Goal: Communication & Community: Answer question/provide support

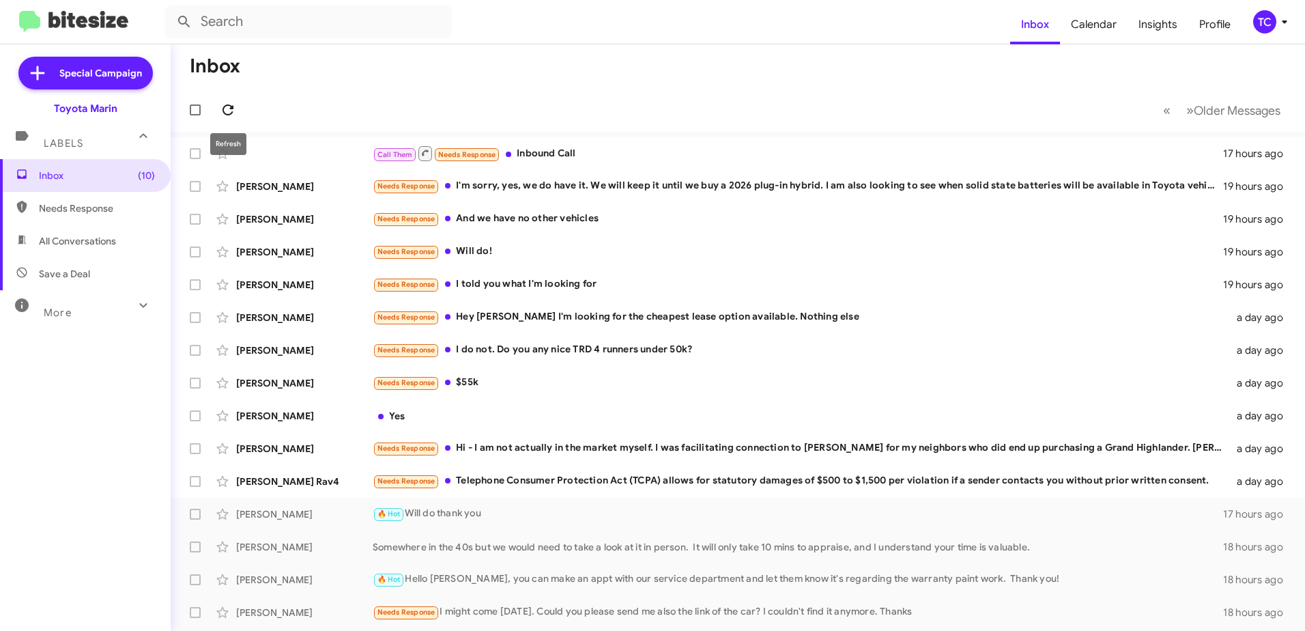
click at [225, 110] on icon at bounding box center [228, 110] width 16 height 16
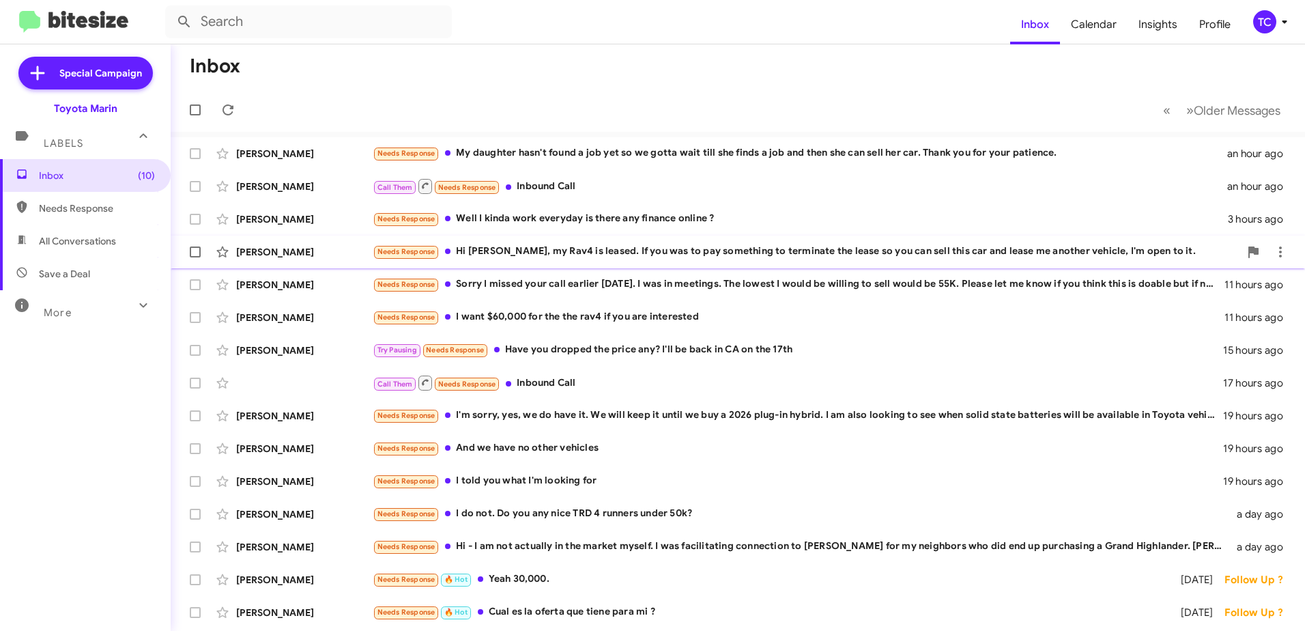
click at [645, 253] on div "Needs Response Hi [PERSON_NAME], my Rav4 is leased. If you was to pay something…" at bounding box center [806, 252] width 867 height 16
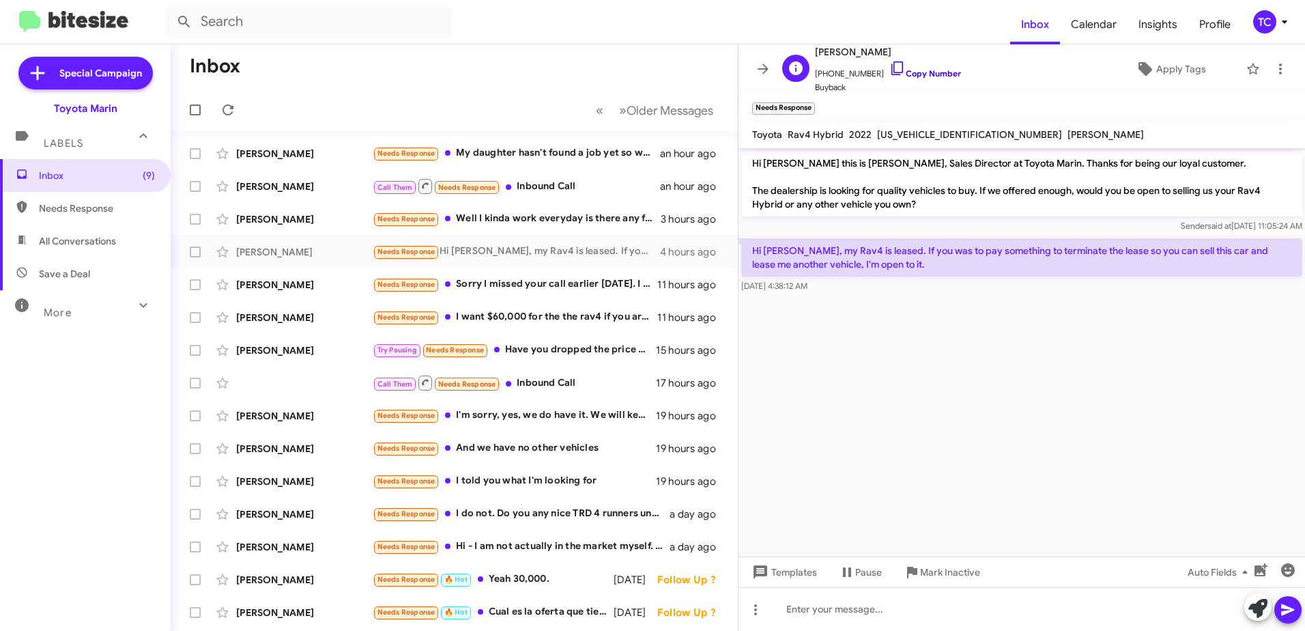
click at [889, 66] on icon at bounding box center [897, 68] width 16 height 16
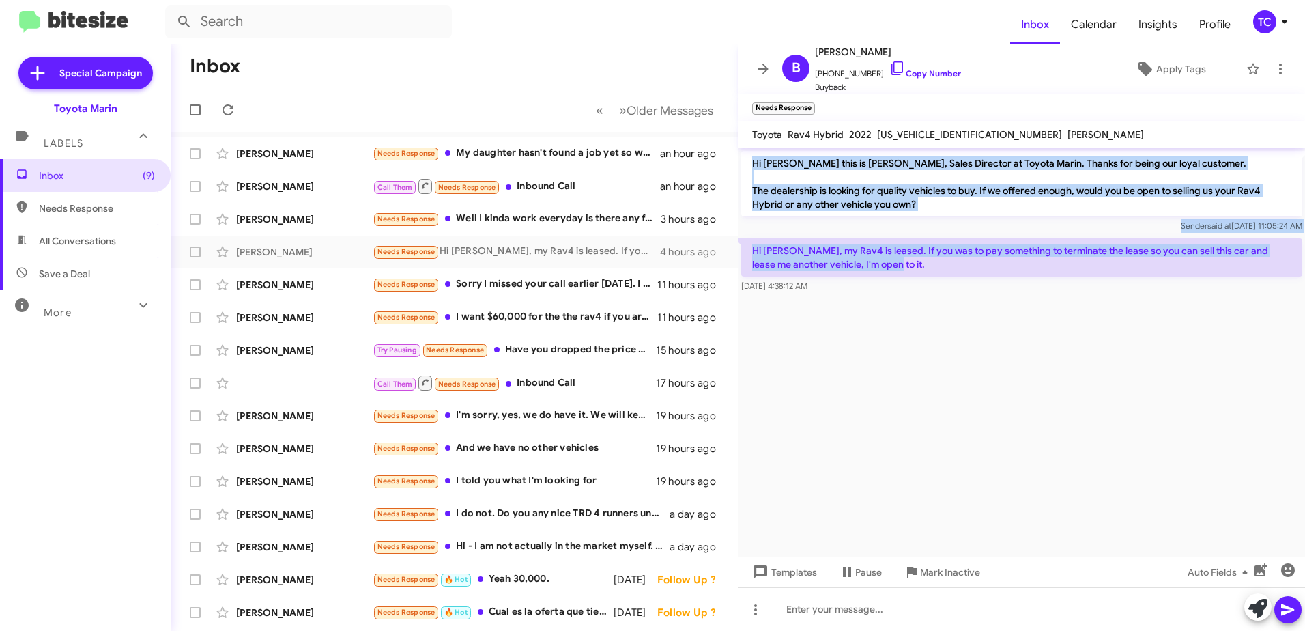
drag, startPoint x: 897, startPoint y: 263, endPoint x: 753, endPoint y: 169, distance: 173.0
click at [753, 169] on div "Hi [PERSON_NAME] this is [PERSON_NAME], Sales Director at Toyota Marin. Thanks …" at bounding box center [1021, 221] width 566 height 147
drag, startPoint x: 753, startPoint y: 169, endPoint x: 816, endPoint y: 205, distance: 73.4
copy div "Hi [PERSON_NAME] this is [PERSON_NAME], Sales Director at Toyota Marin. Thanks …"
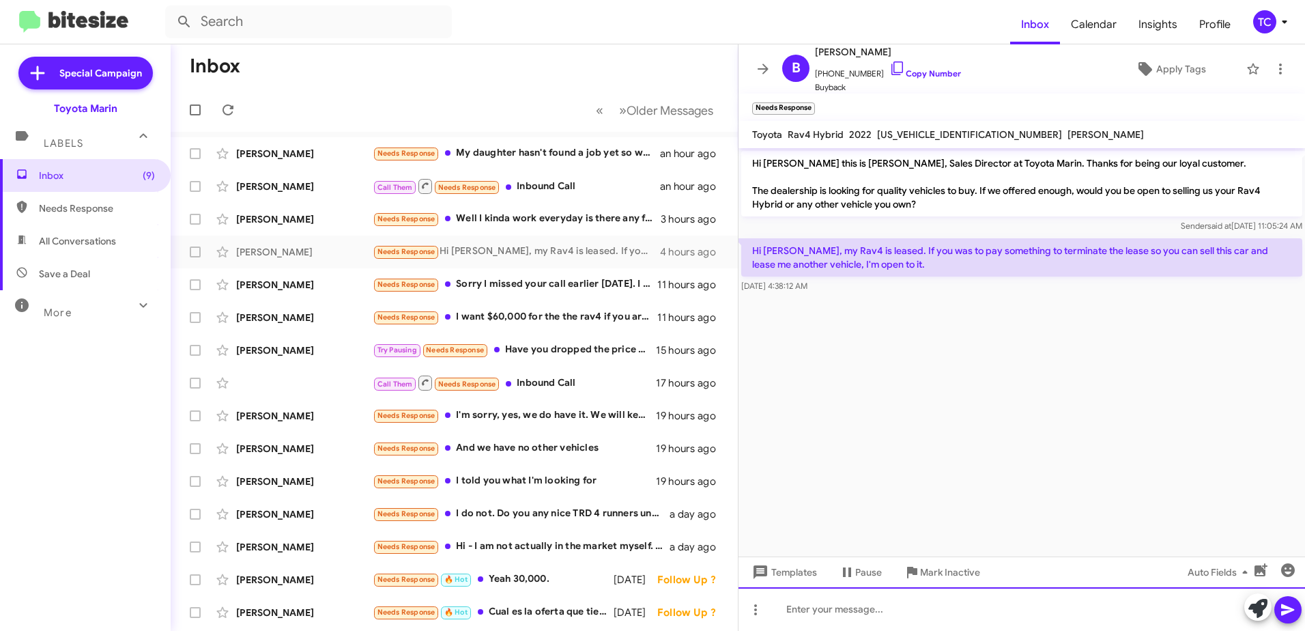
click at [1147, 616] on div at bounding box center [1021, 609] width 566 height 44
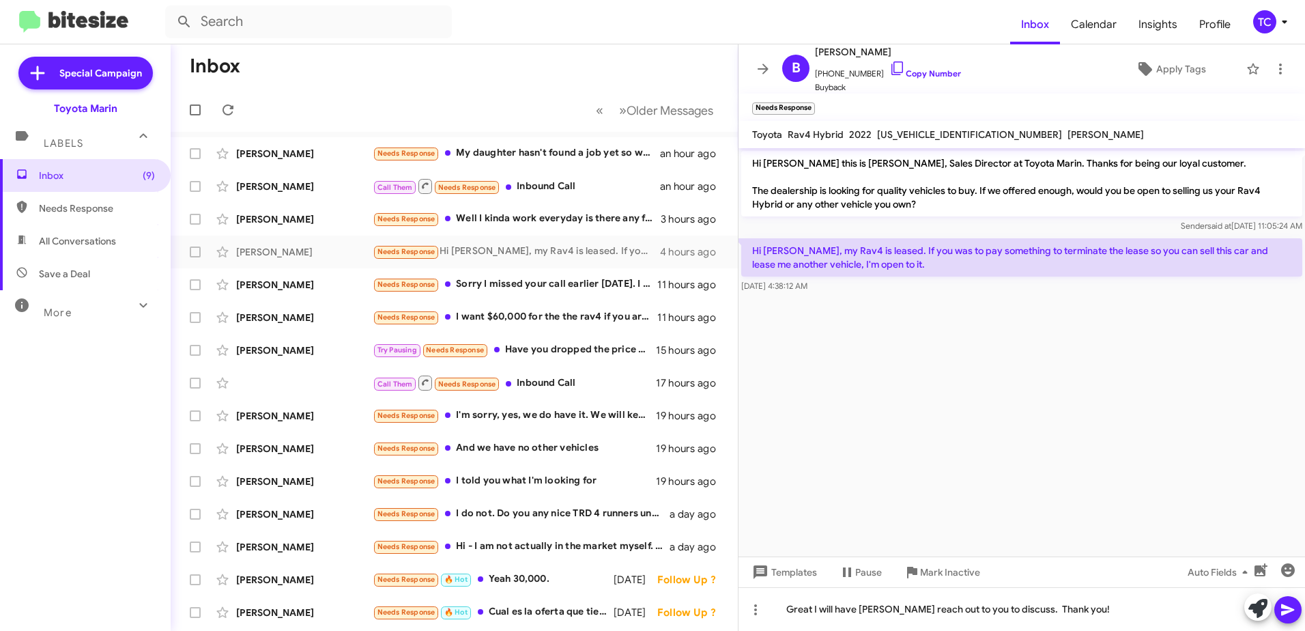
click at [1280, 609] on icon at bounding box center [1288, 609] width 16 height 16
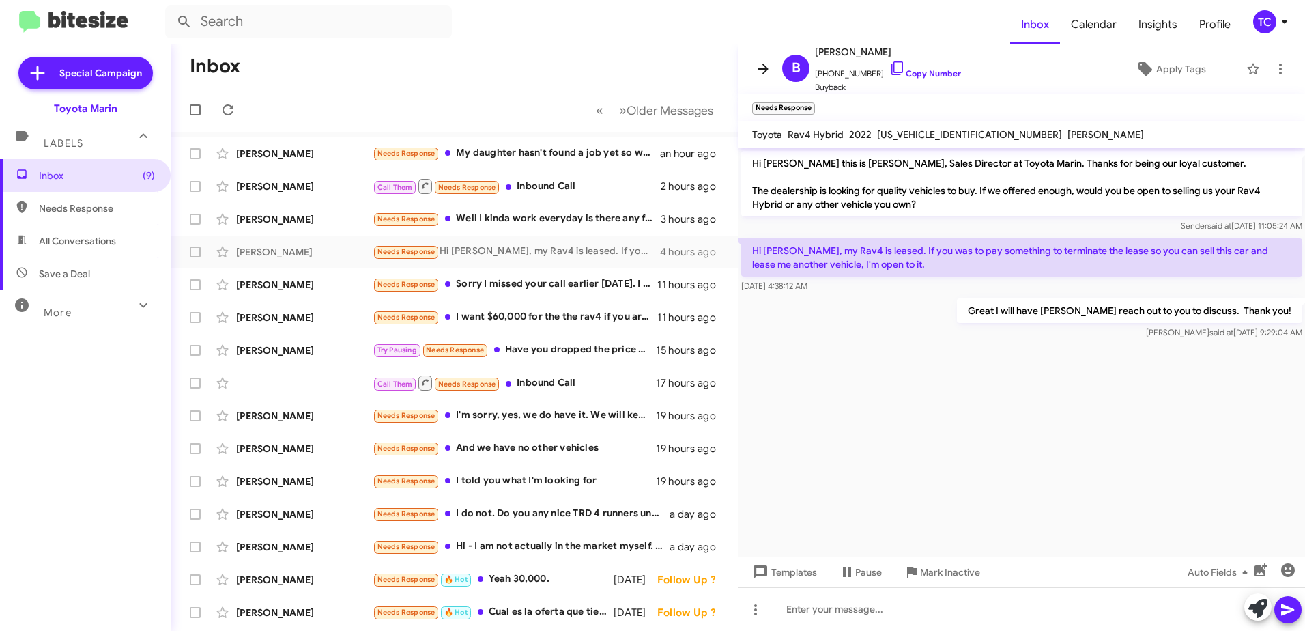
click at [766, 71] on icon at bounding box center [763, 68] width 11 height 10
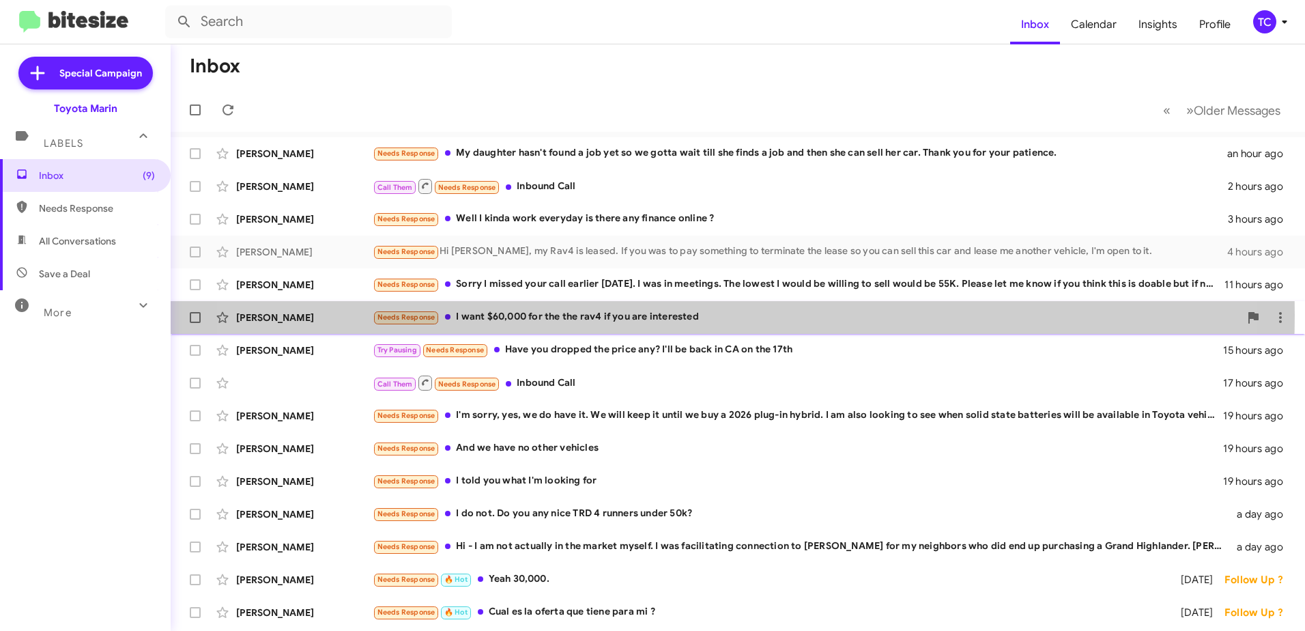
click at [669, 315] on div "Needs Response I want $60,000 for the the rav4 if you are interested" at bounding box center [806, 317] width 867 height 16
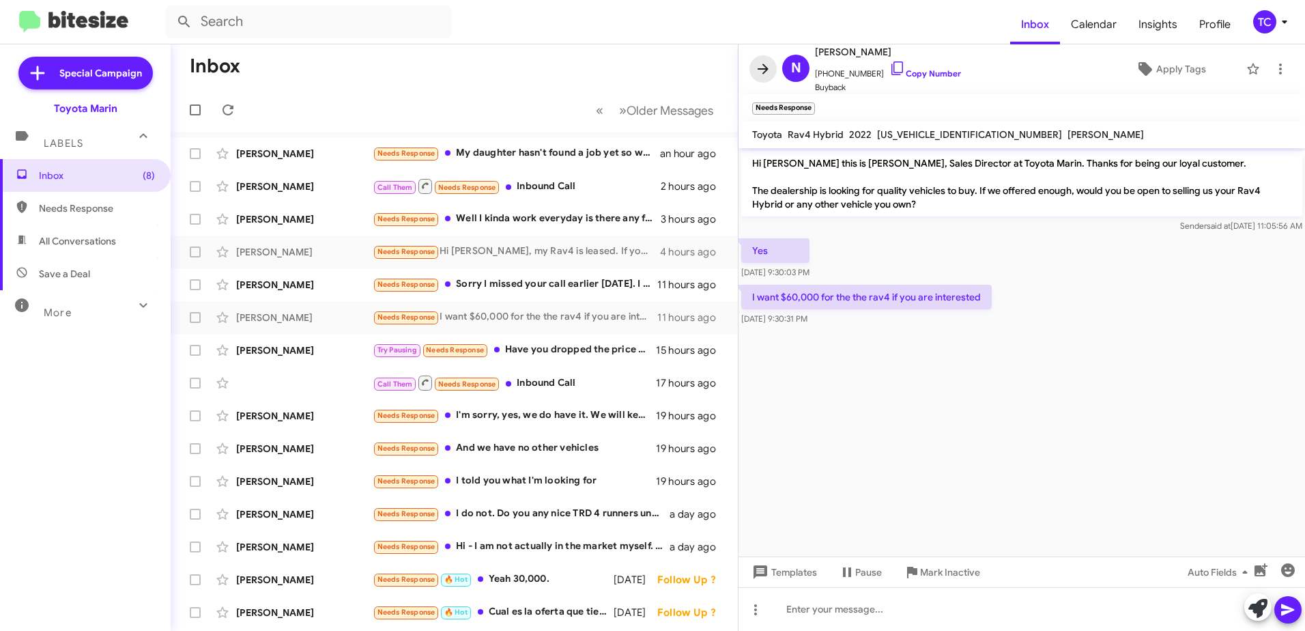
click at [758, 68] on icon at bounding box center [763, 68] width 11 height 10
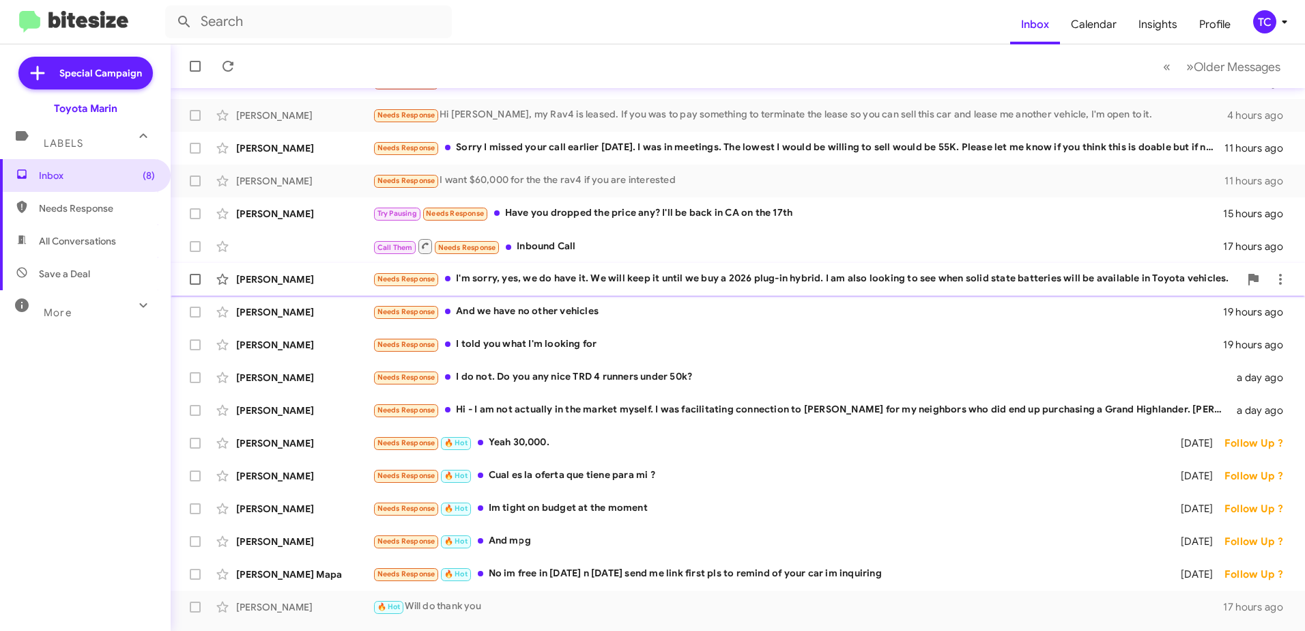
scroll to position [162, 0]
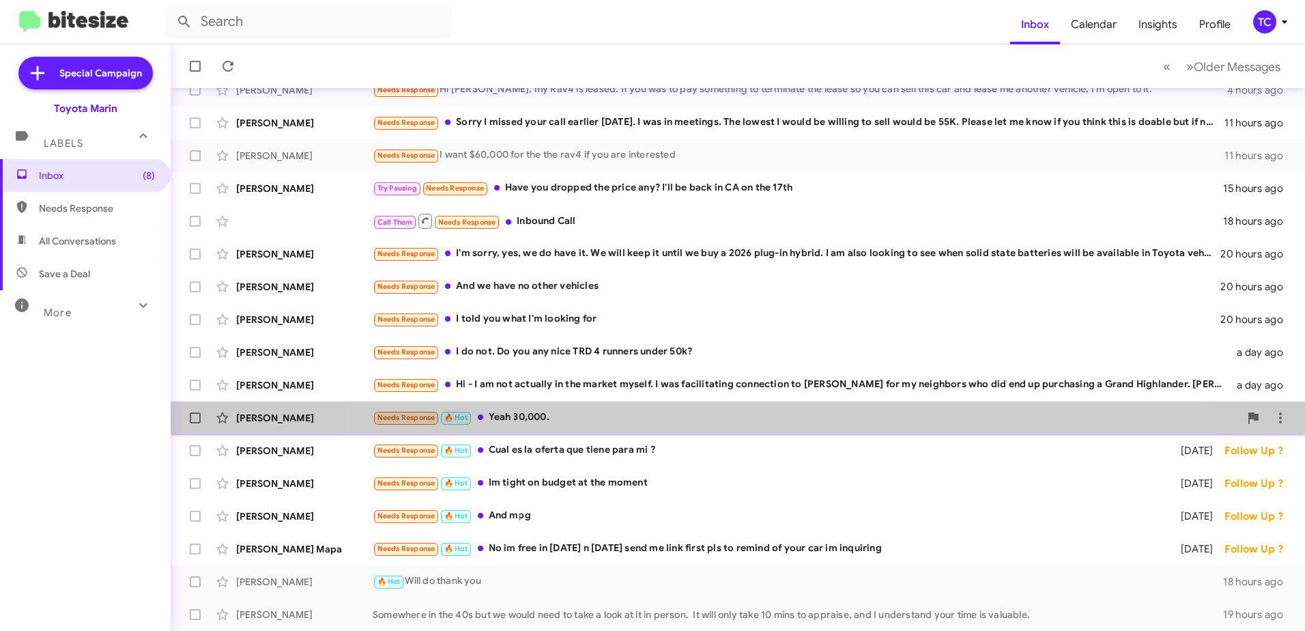
click at [753, 418] on div "Needs Response 🔥 Hot Yeah 30,000." at bounding box center [806, 417] width 867 height 16
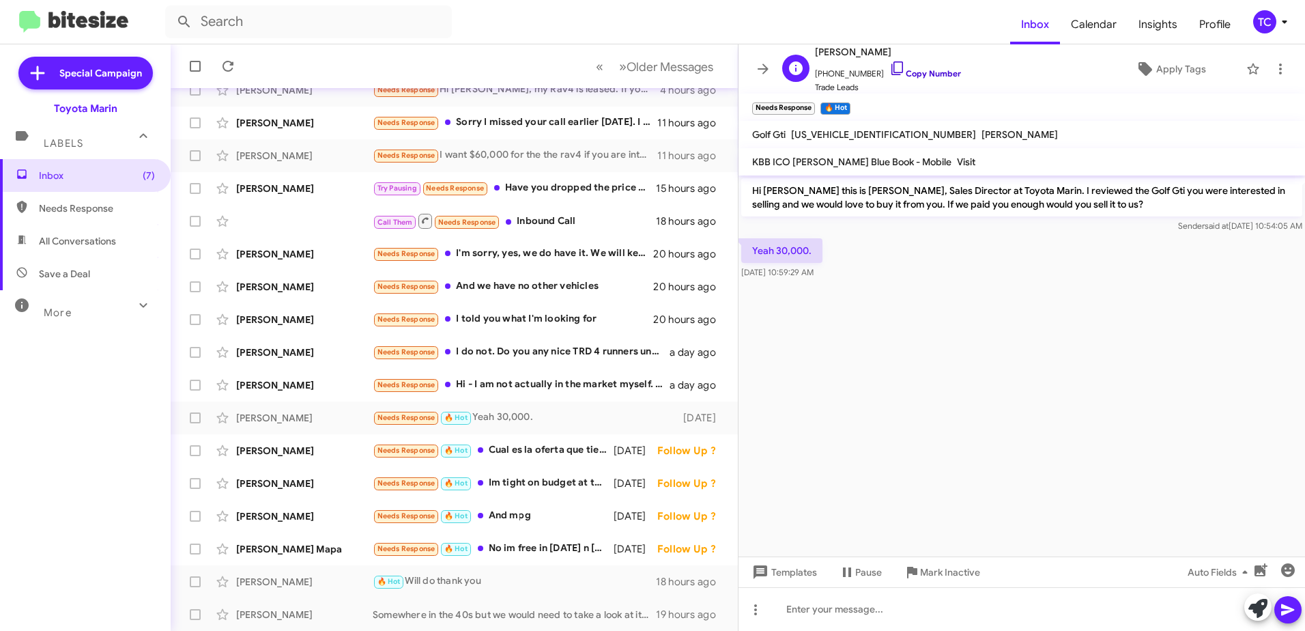
click at [889, 67] on icon at bounding box center [897, 68] width 16 height 16
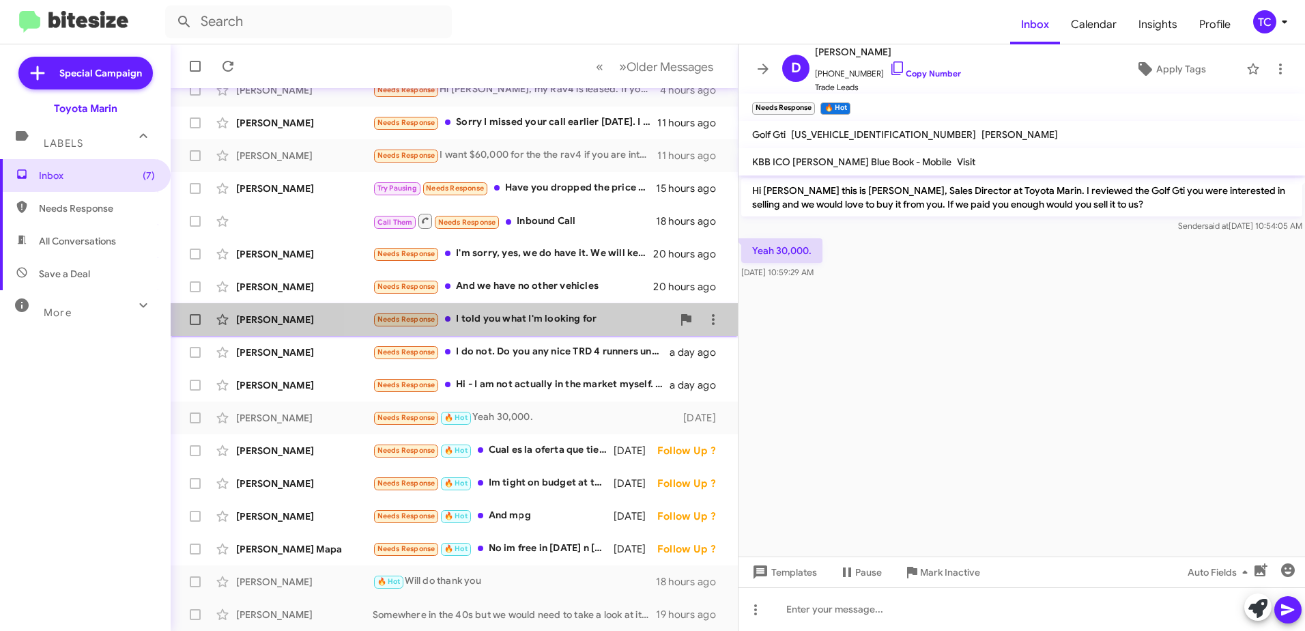
click at [571, 321] on div "Needs Response I told you what I'm looking for" at bounding box center [523, 319] width 300 height 16
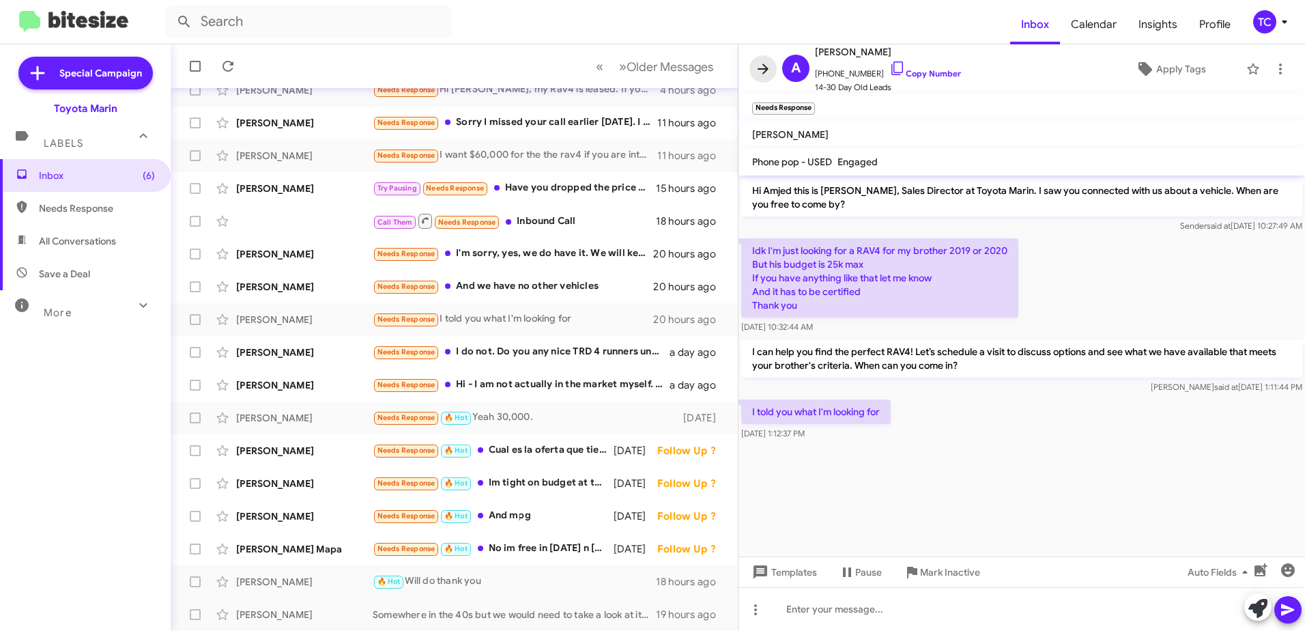
click at [762, 72] on icon at bounding box center [763, 69] width 16 height 16
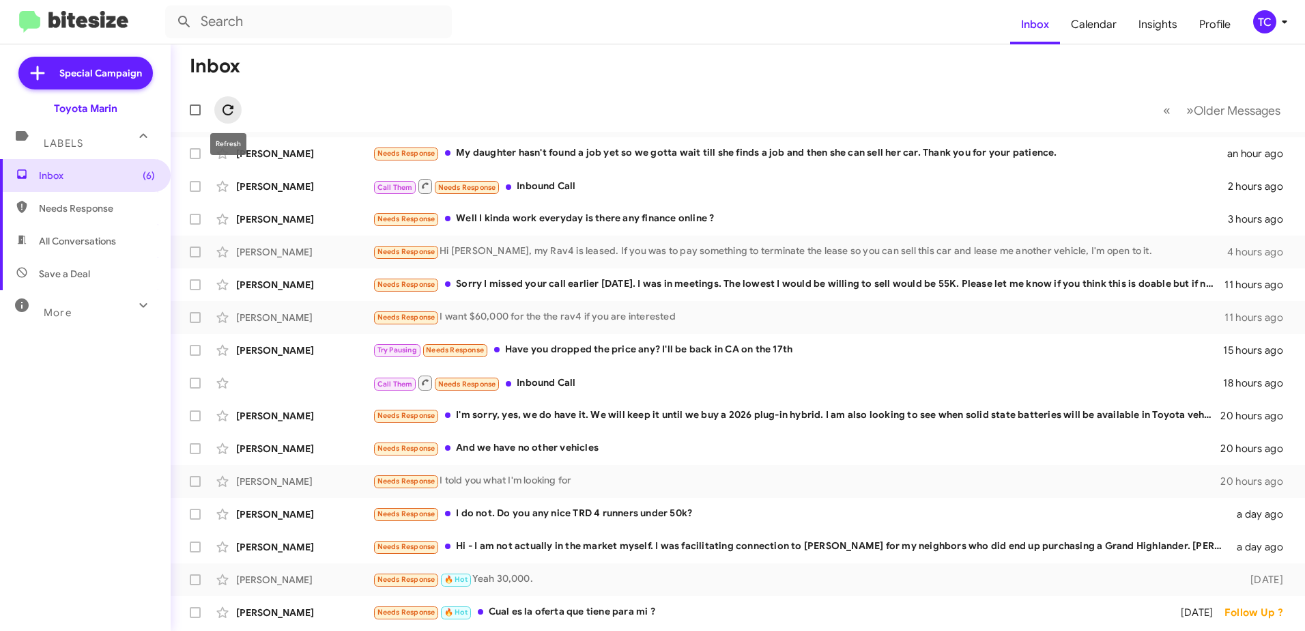
click at [225, 104] on icon at bounding box center [228, 110] width 16 height 16
